Goal: Information Seeking & Learning: Learn about a topic

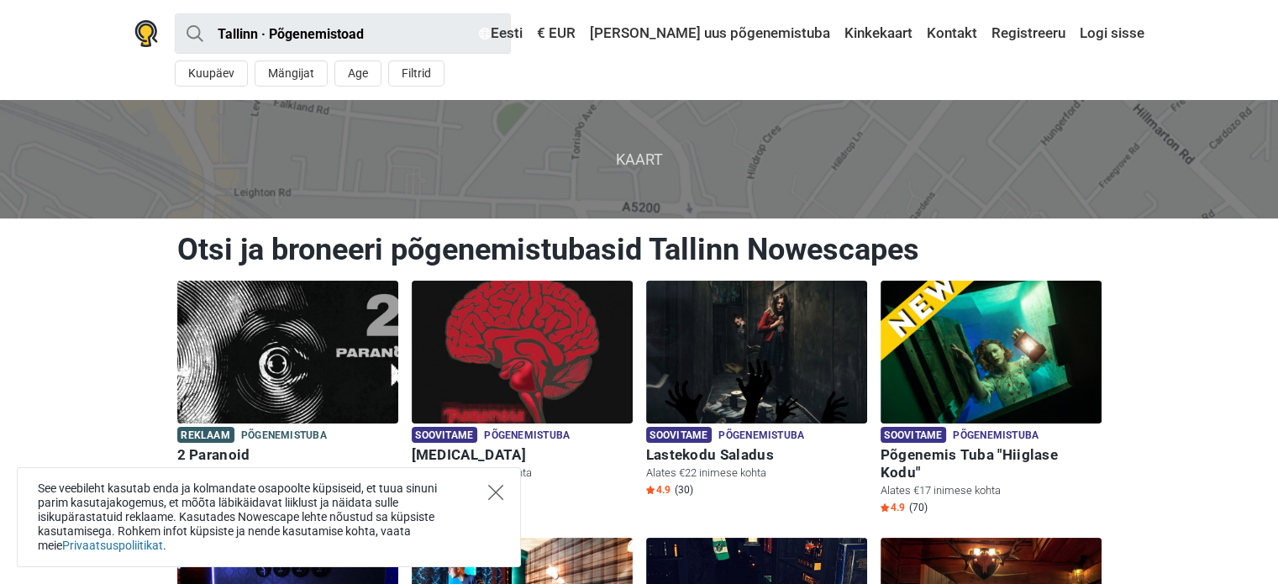
click at [493, 485] on icon "Close" at bounding box center [495, 492] width 15 height 15
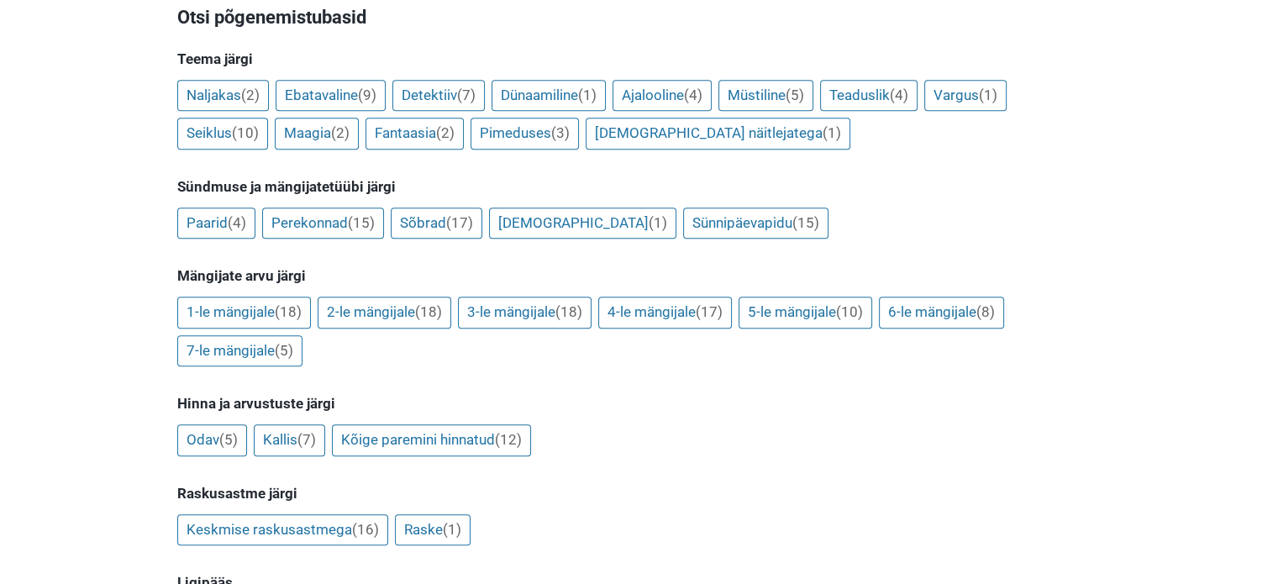
scroll to position [1320, 0]
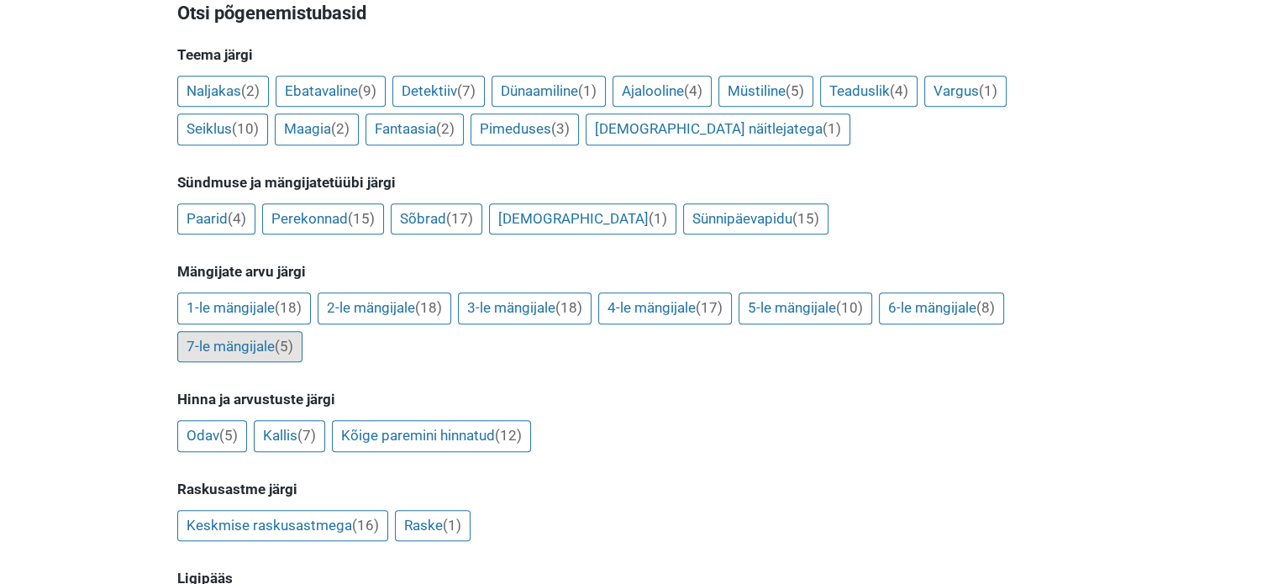
click at [211, 331] on link "7-le mängijale (5)" at bounding box center [239, 347] width 125 height 32
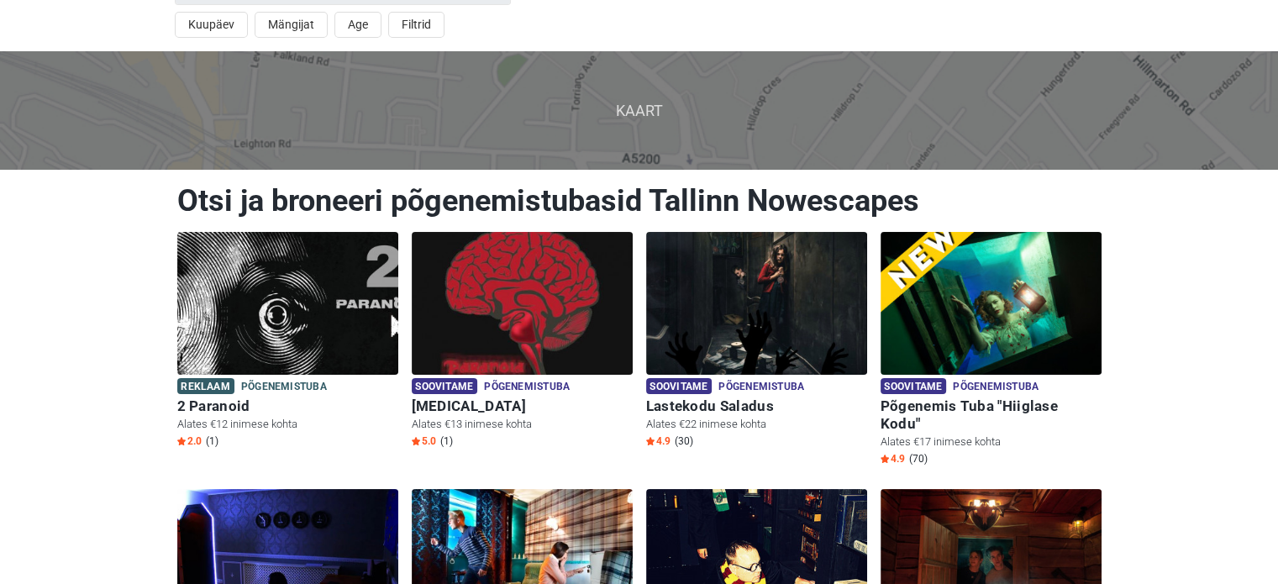
scroll to position [0, 0]
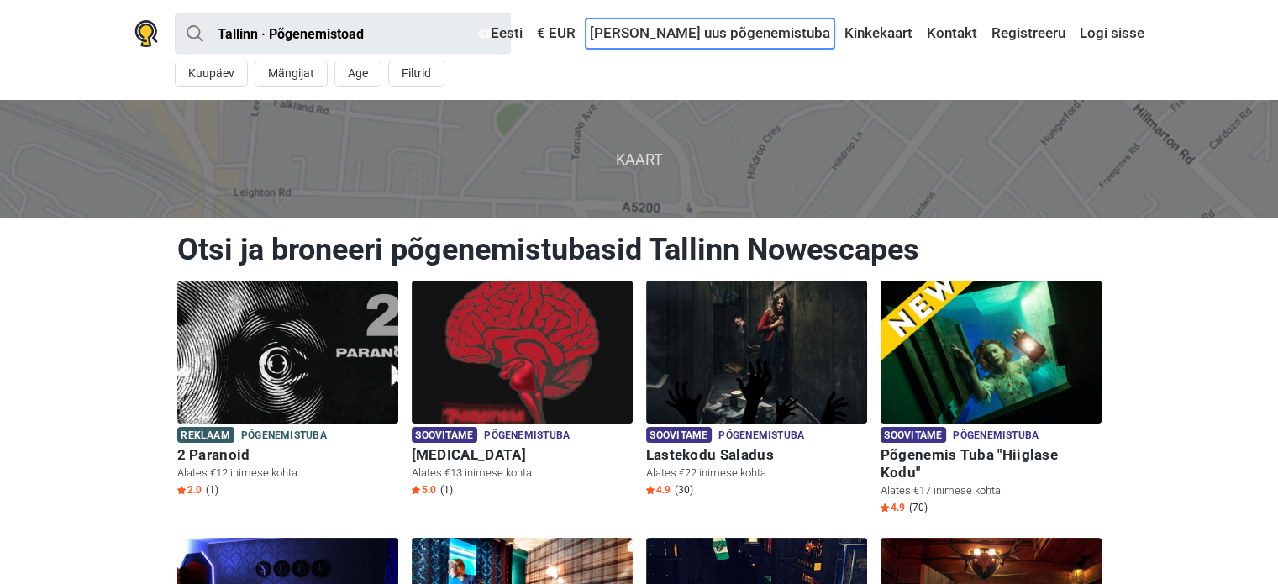
click at [739, 33] on link "[PERSON_NAME] uus põgenemistuba" at bounding box center [710, 33] width 249 height 30
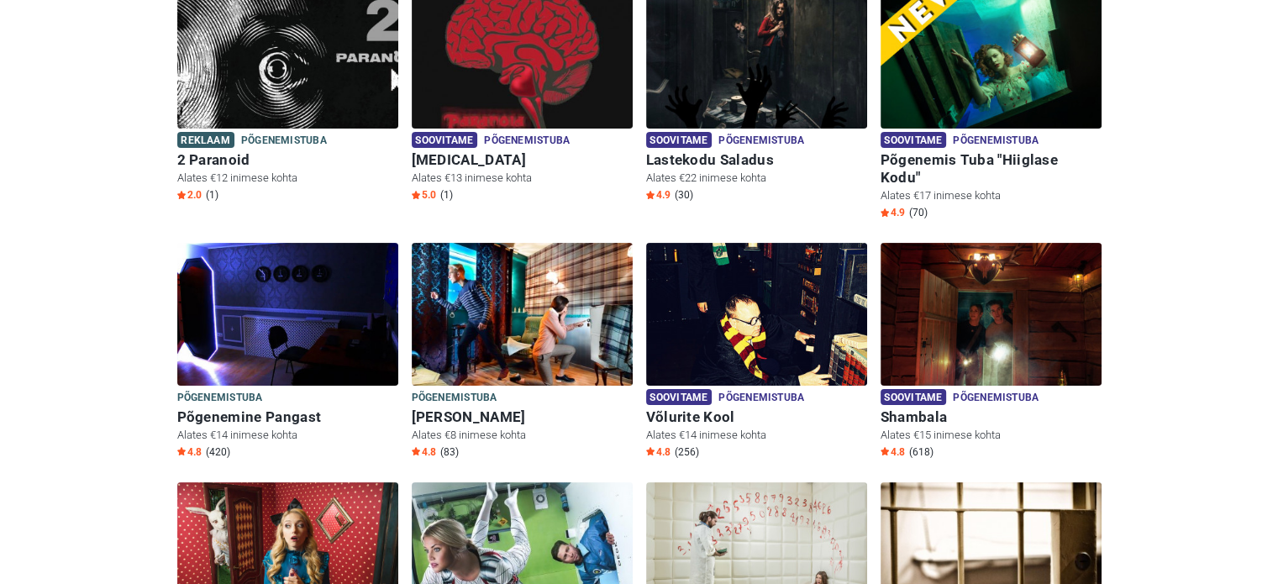
scroll to position [403, 0]
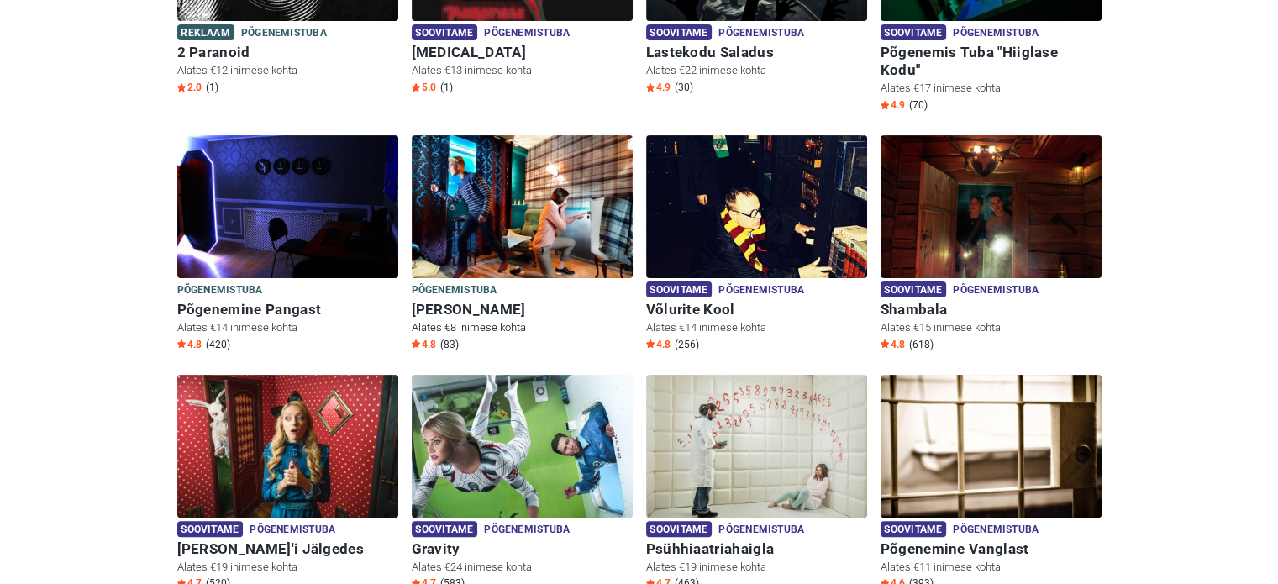
click at [458, 204] on img at bounding box center [522, 206] width 221 height 143
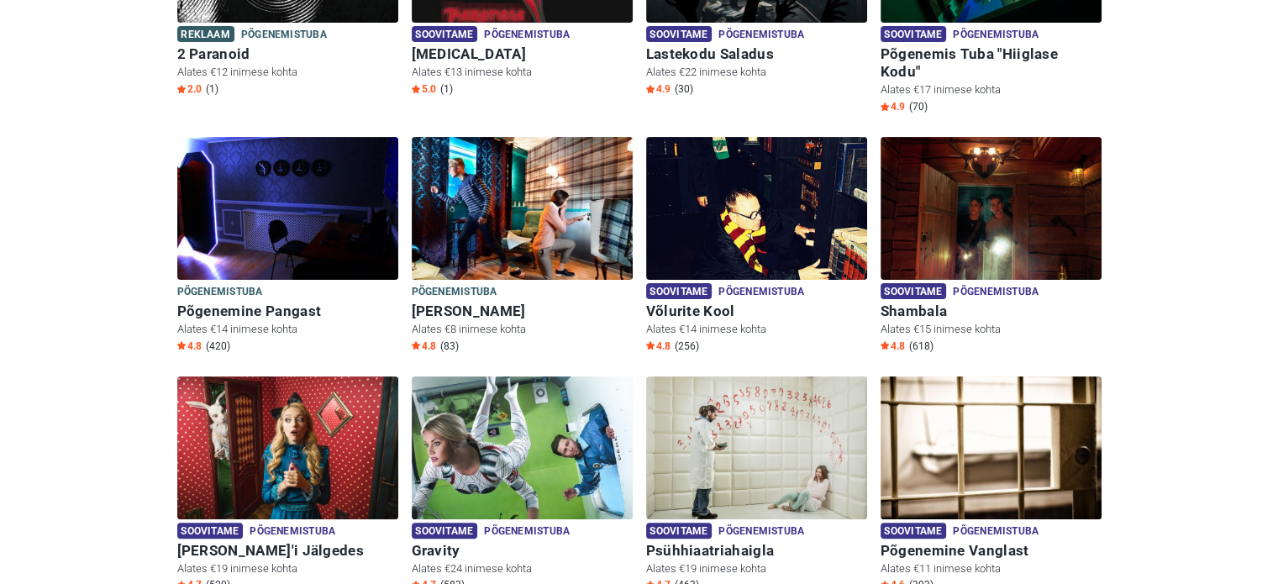
scroll to position [549, 0]
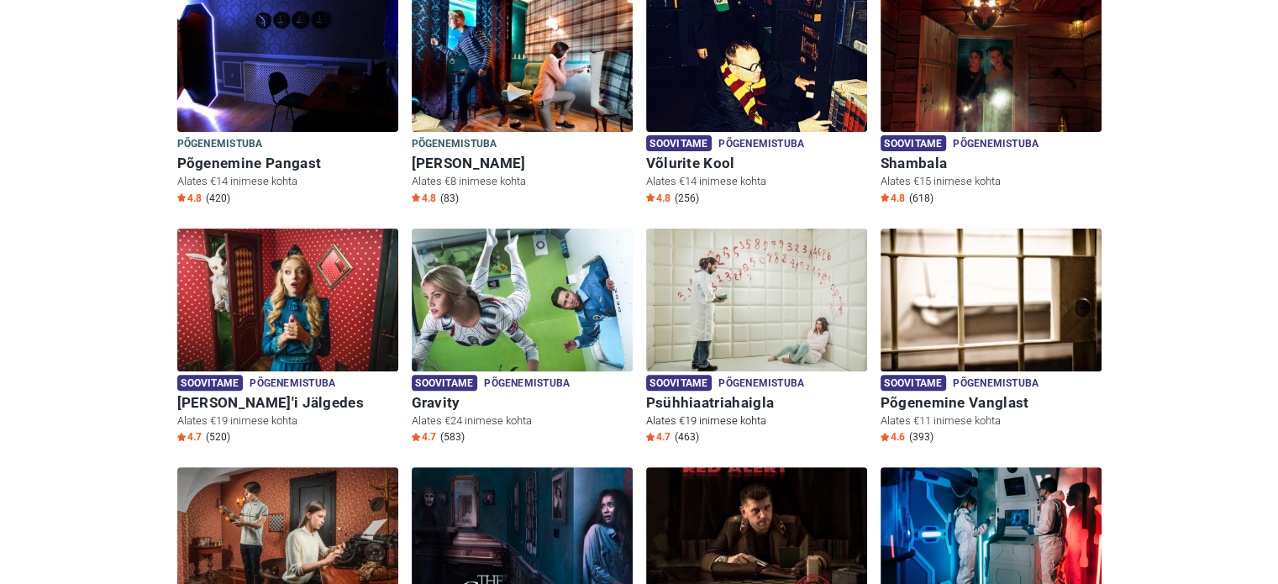
click at [646, 301] on img at bounding box center [756, 300] width 221 height 143
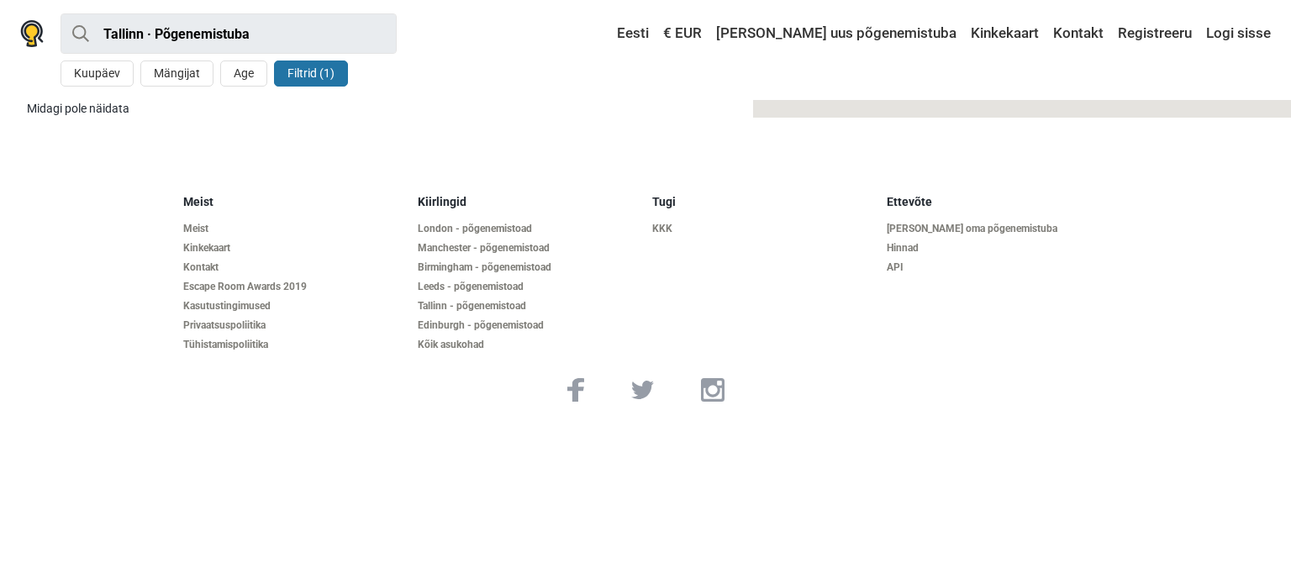
click at [1174, 336] on footer "Meist Meist Kinkekaart Kontakt Escape Room Awards 2019 Kasutustingimused Privaa…" at bounding box center [645, 298] width 1291 height 261
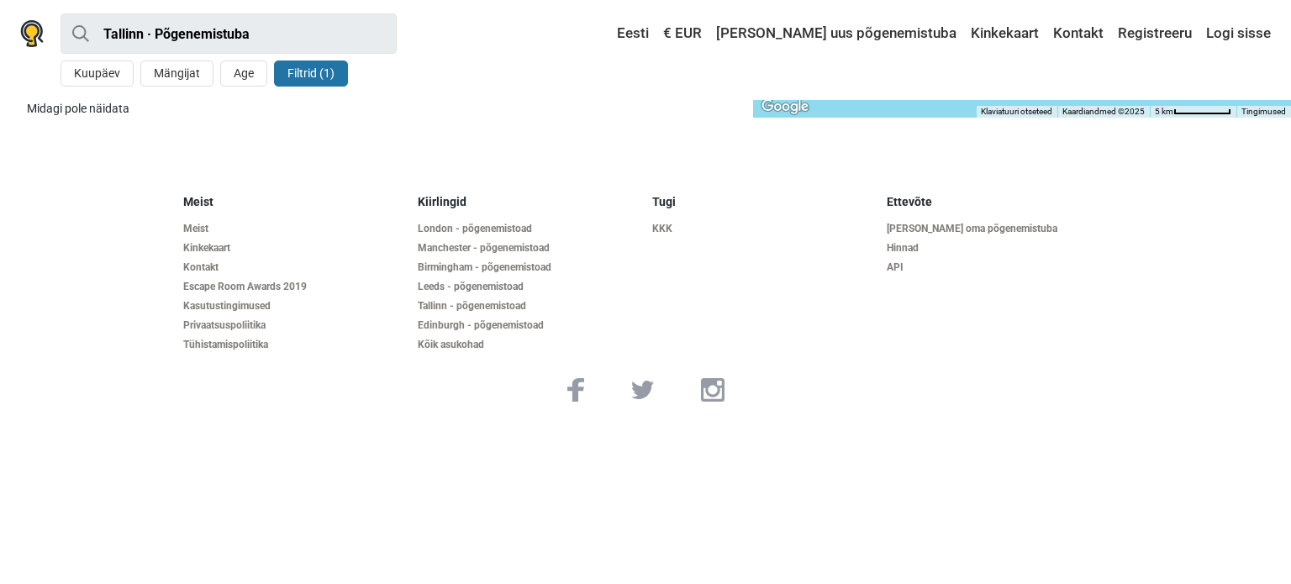
click at [313, 75] on button "Filtrid (1)" at bounding box center [311, 74] width 74 height 26
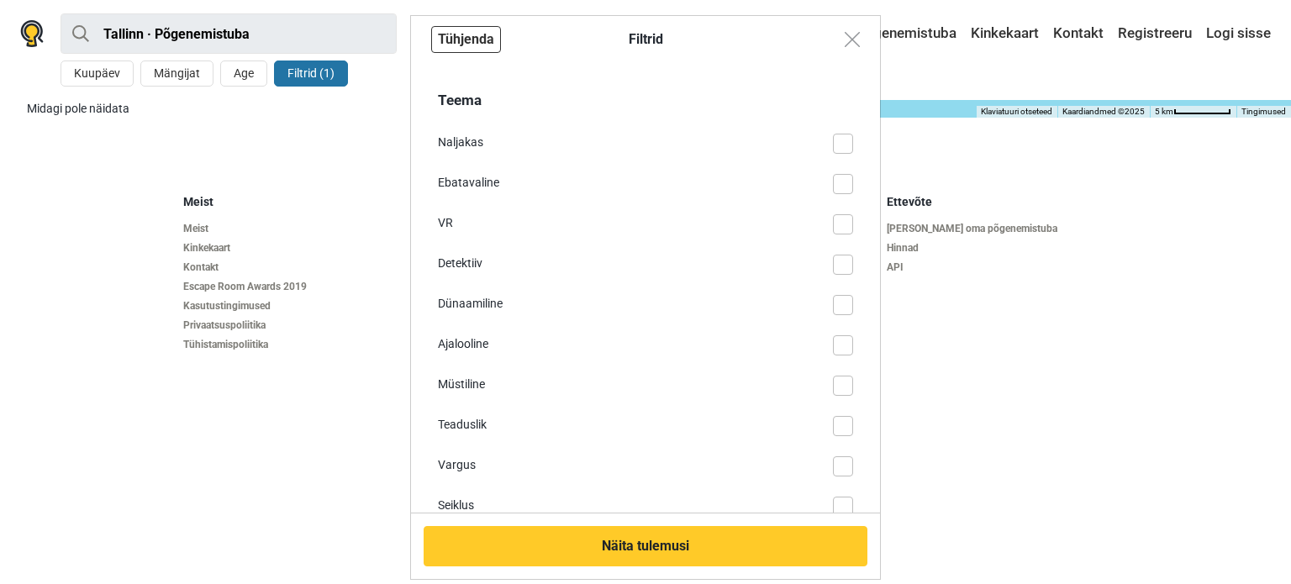
click at [459, 45] on button "Tühjenda" at bounding box center [466, 39] width 70 height 27
click at [845, 35] on img "Close modal" at bounding box center [852, 39] width 15 height 15
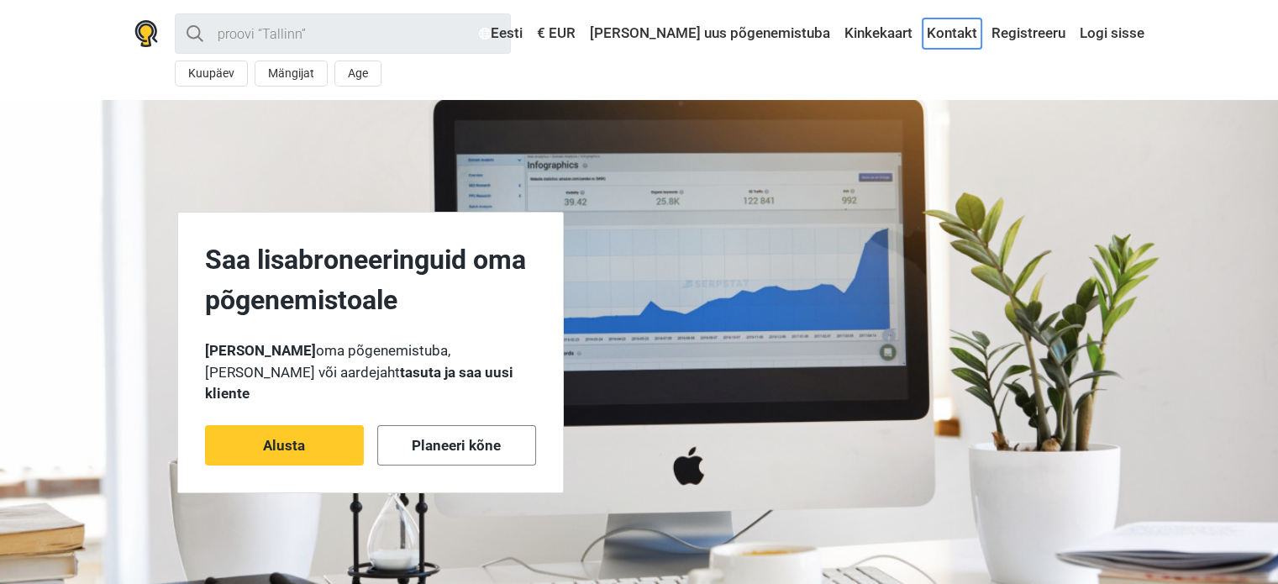
click at [958, 33] on link "Kontakt" at bounding box center [952, 33] width 59 height 30
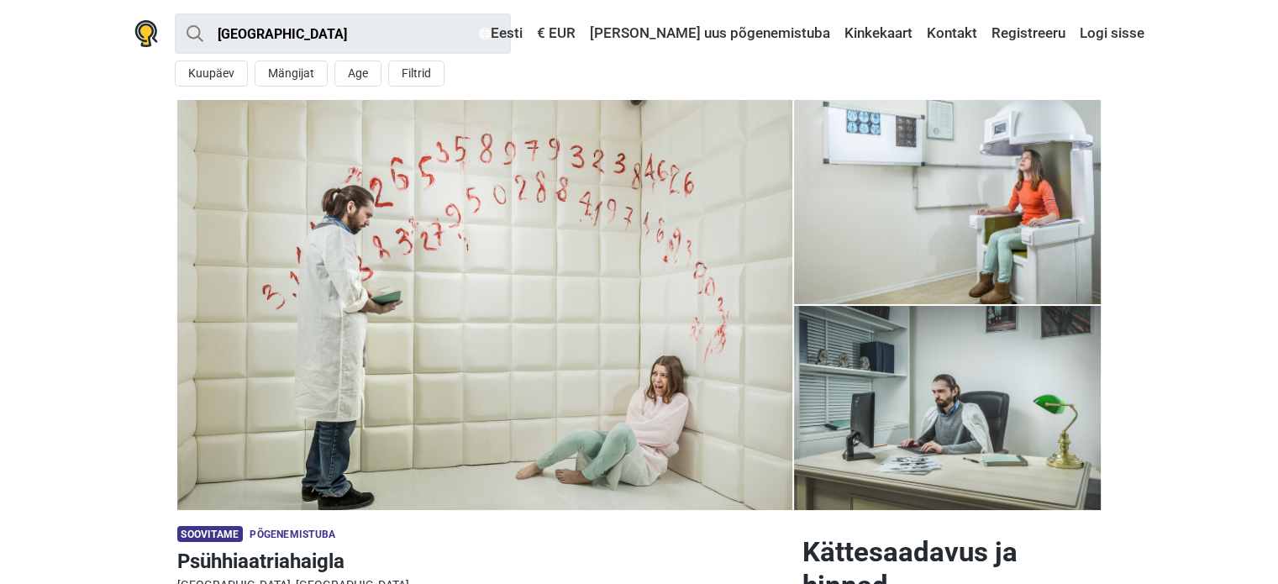
drag, startPoint x: 0, startPoint y: 0, endPoint x: 44, endPoint y: 211, distance: 215.5
click at [44, 211] on section "1 2 3" at bounding box center [639, 305] width 1278 height 410
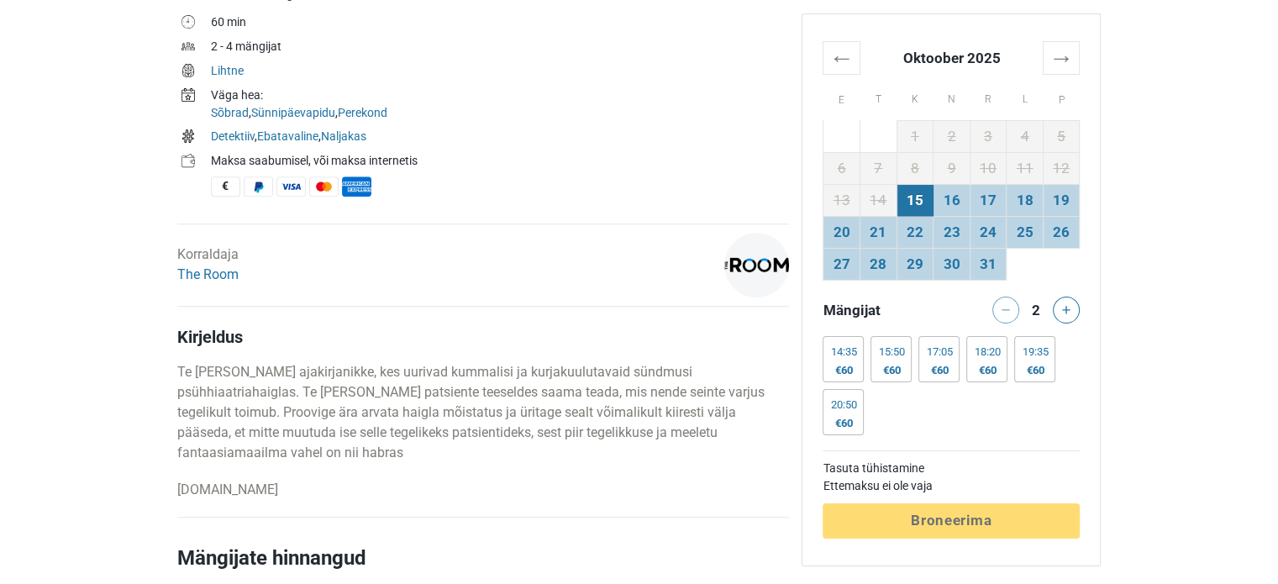
scroll to position [634, 0]
click at [229, 271] on link "The Room" at bounding box center [207, 275] width 61 height 16
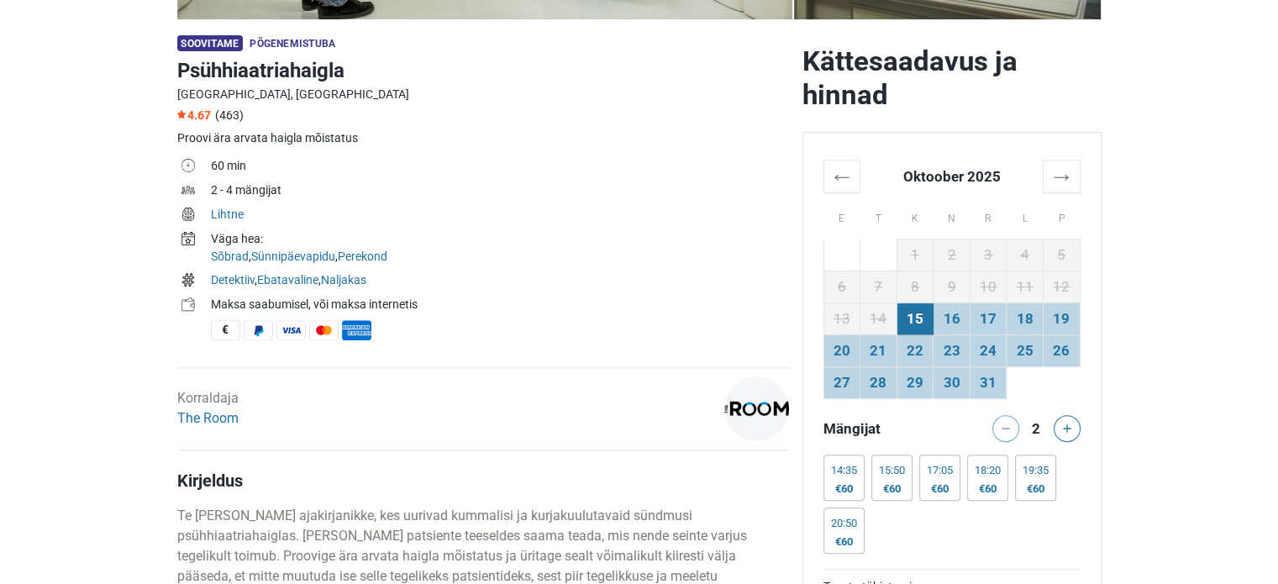
scroll to position [491, 0]
click at [1069, 430] on icon at bounding box center [1067, 428] width 8 height 8
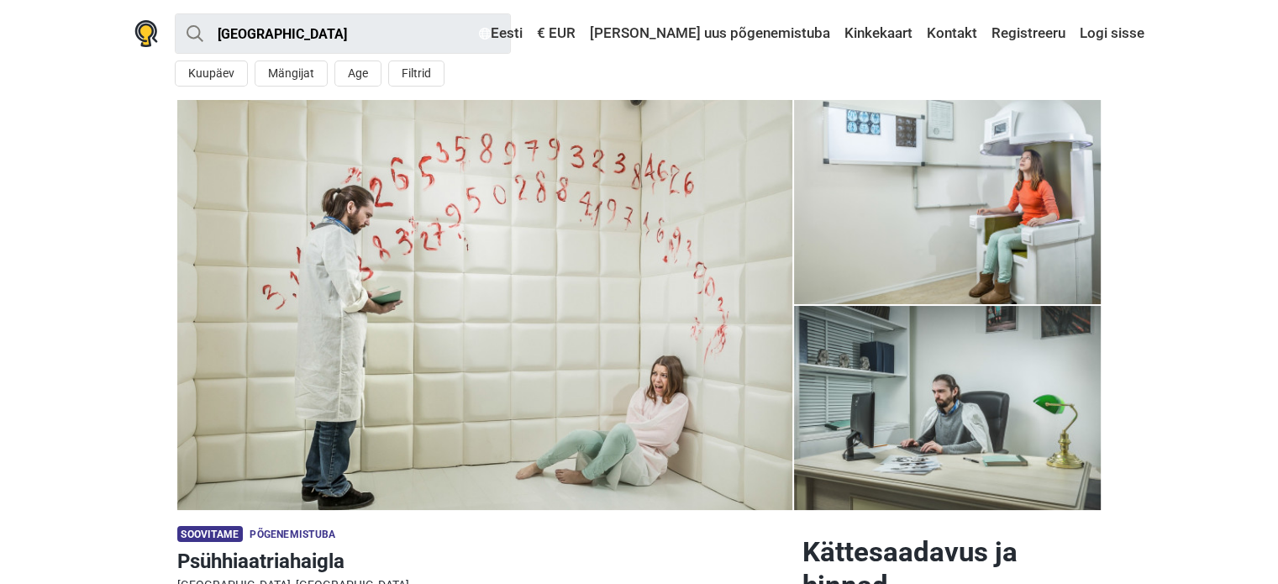
scroll to position [0, 0]
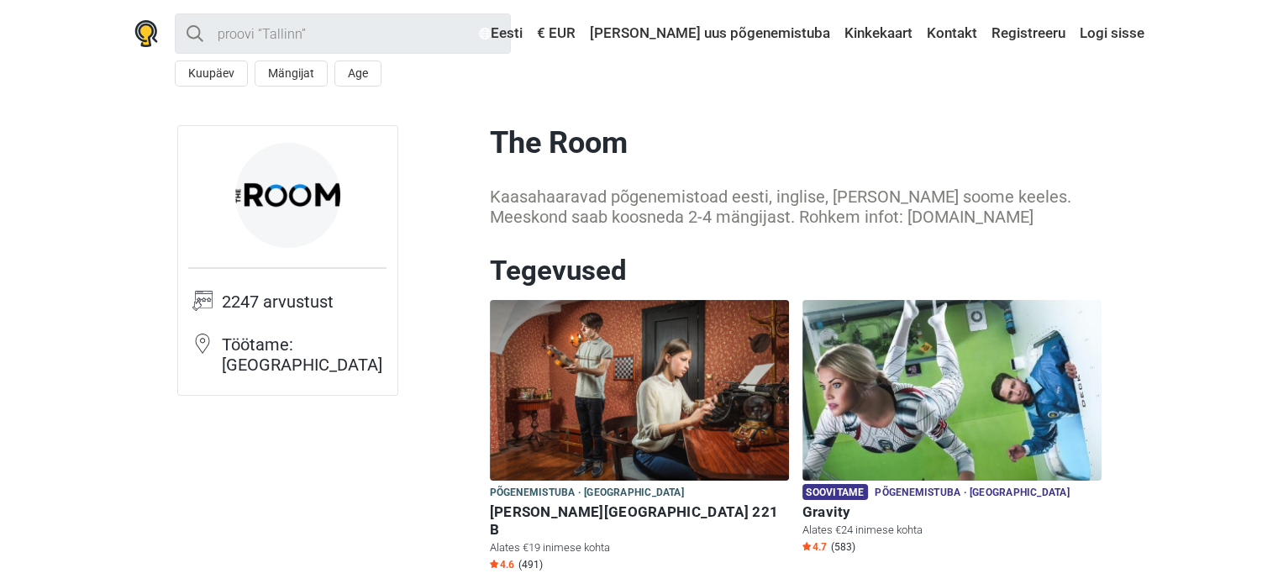
scroll to position [22, 0]
